Goal: Navigation & Orientation: Find specific page/section

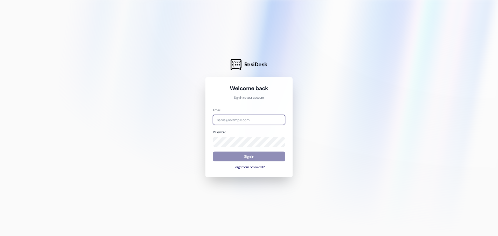
type input "[PERSON_NAME][EMAIL_ADDRESS][DOMAIN_NAME]"
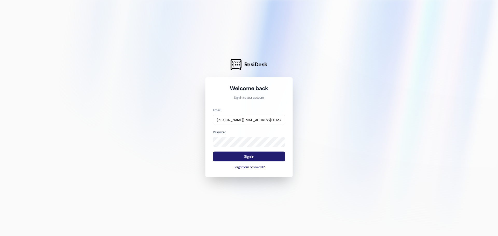
click at [273, 157] on button "Sign In" at bounding box center [249, 157] width 72 height 10
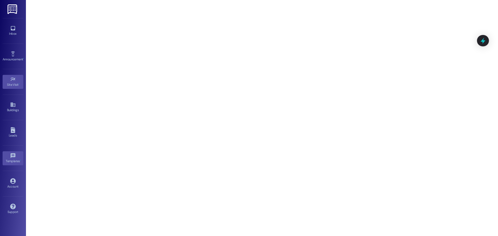
click at [13, 157] on icon at bounding box center [12, 155] width 5 height 5
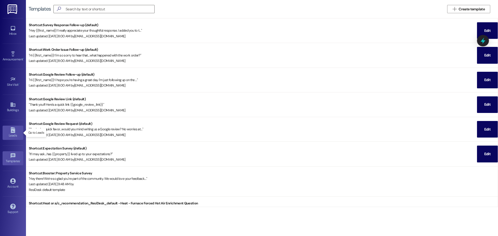
click at [15, 133] on div "Leads" at bounding box center [13, 135] width 26 height 5
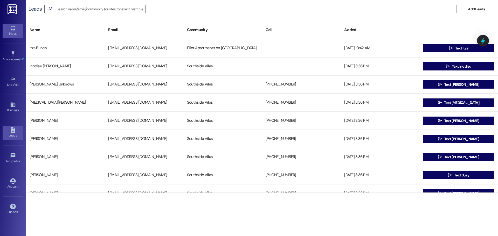
click at [13, 27] on icon at bounding box center [13, 28] width 6 height 6
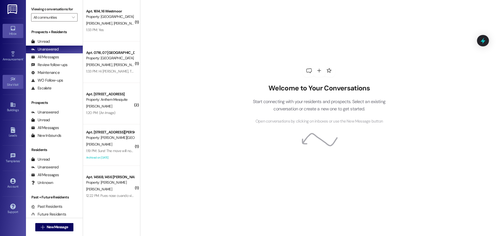
click at [16, 81] on link "Site Visit •" at bounding box center [13, 82] width 21 height 14
